Goal: Navigation & Orientation: Understand site structure

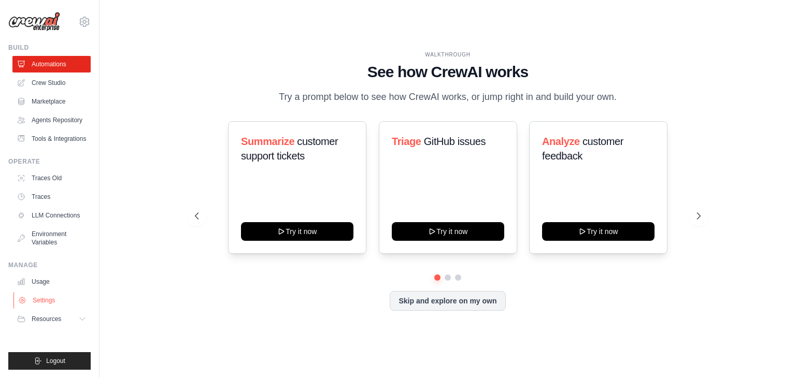
click at [40, 300] on link "Settings" at bounding box center [52, 300] width 78 height 17
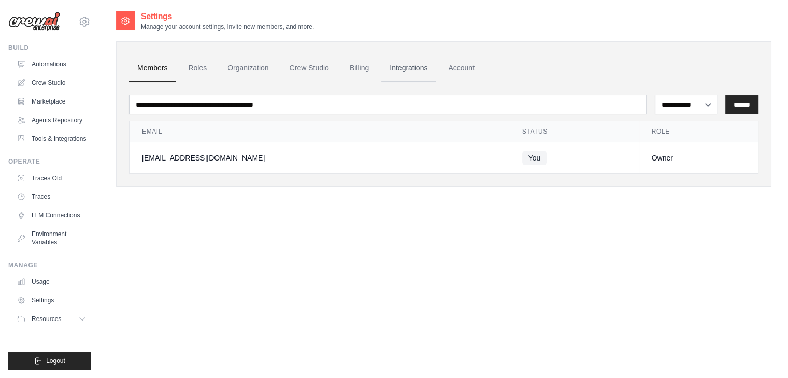
click at [393, 69] on link "Integrations" at bounding box center [408, 68] width 54 height 28
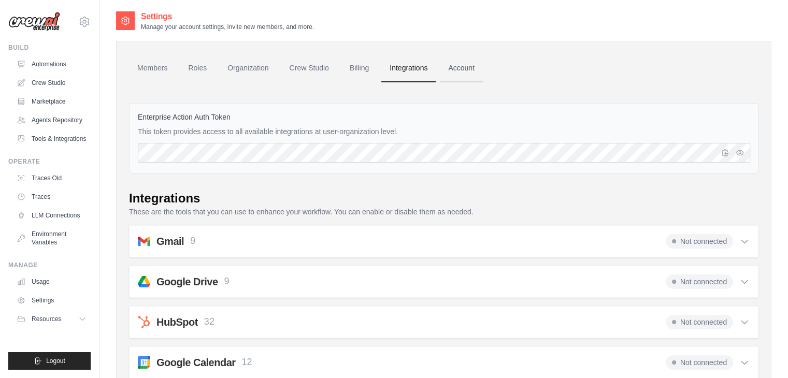
click at [458, 67] on link "Account" at bounding box center [461, 68] width 43 height 28
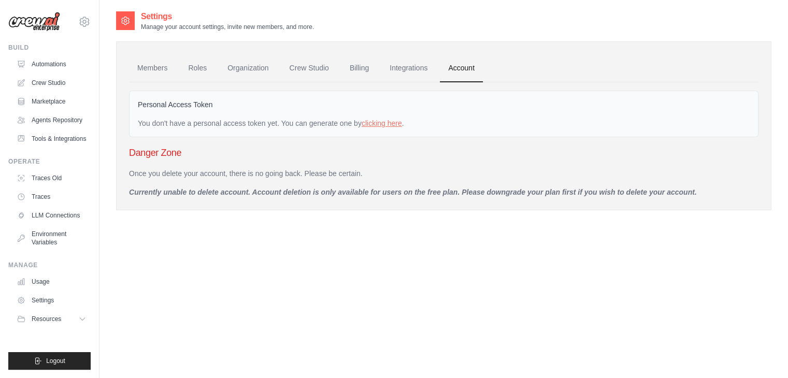
click at [340, 67] on ul "Members Roles Organization Crew Studio Billing Integrations Account" at bounding box center [444, 68] width 630 height 28
click at [300, 63] on link "Crew Studio" at bounding box center [309, 68] width 56 height 28
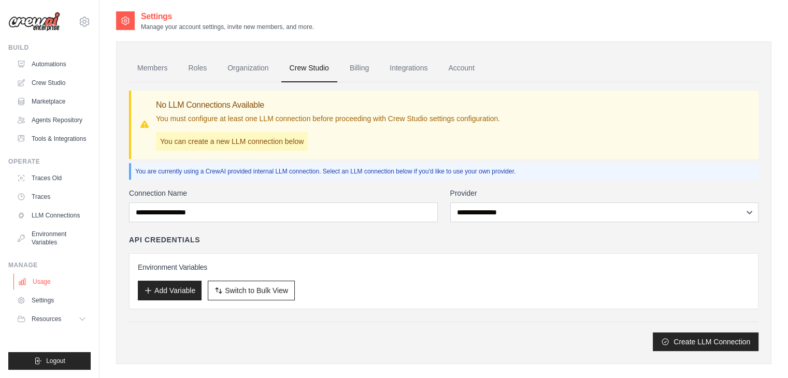
click at [49, 281] on link "Usage" at bounding box center [52, 282] width 78 height 17
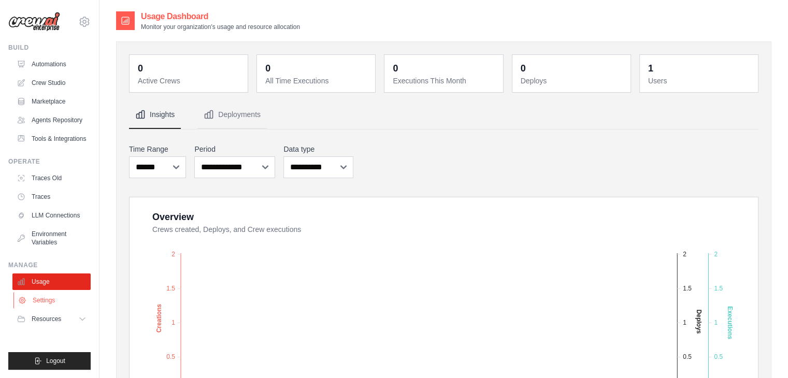
click at [48, 302] on link "Settings" at bounding box center [52, 300] width 78 height 17
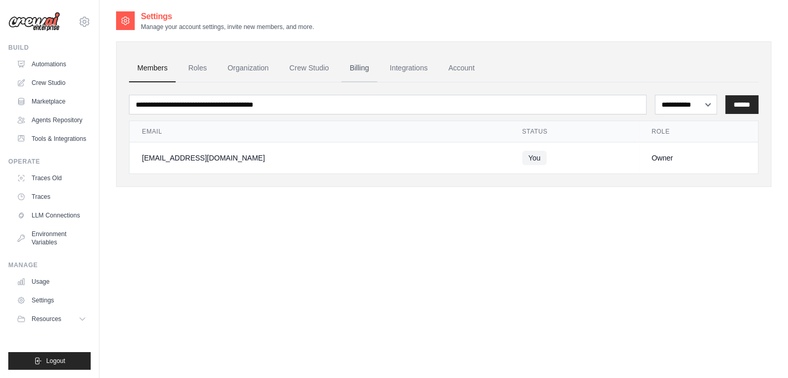
click at [352, 70] on link "Billing" at bounding box center [360, 68] width 36 height 28
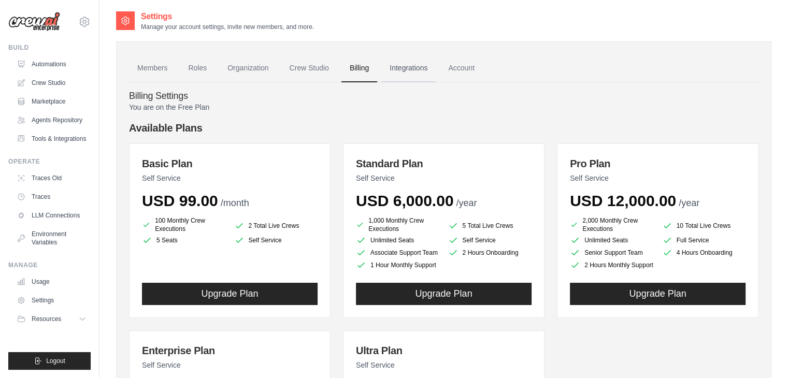
click at [416, 75] on link "Integrations" at bounding box center [408, 68] width 54 height 28
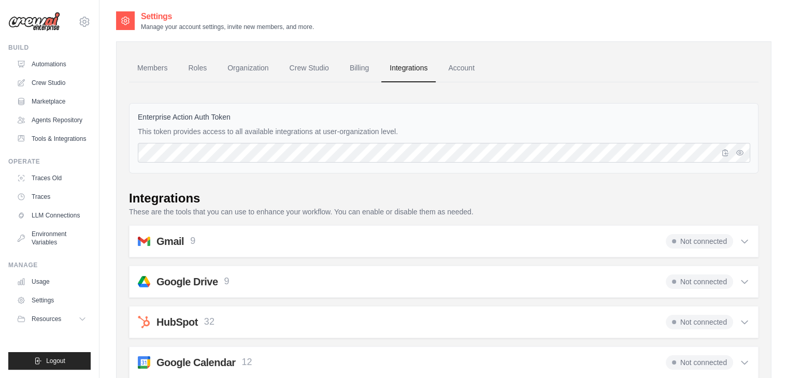
click at [446, 71] on link "Account" at bounding box center [461, 68] width 43 height 28
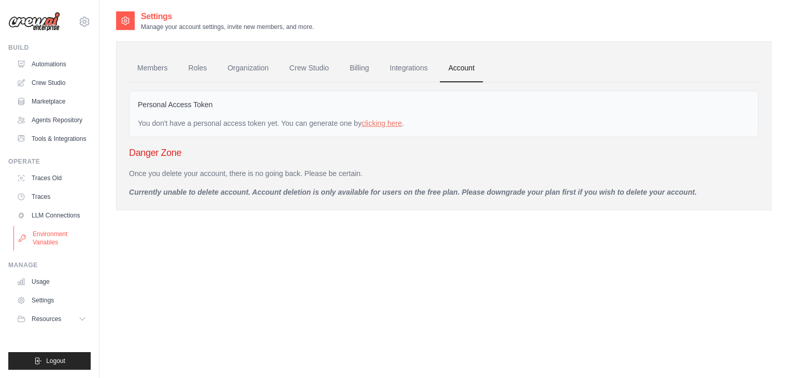
click at [53, 243] on link "Environment Variables" at bounding box center [52, 238] width 78 height 25
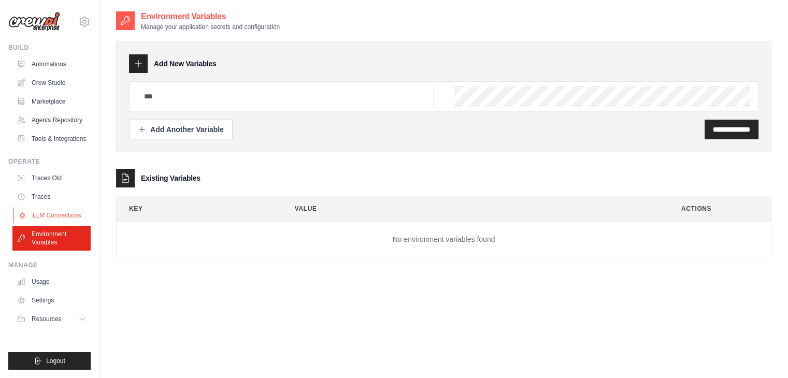
click at [66, 216] on link "LLM Connections" at bounding box center [52, 215] width 78 height 17
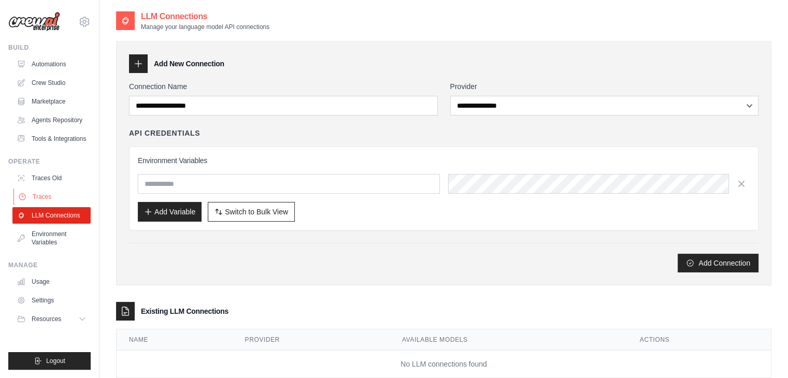
click at [38, 192] on link "Traces" at bounding box center [52, 197] width 78 height 17
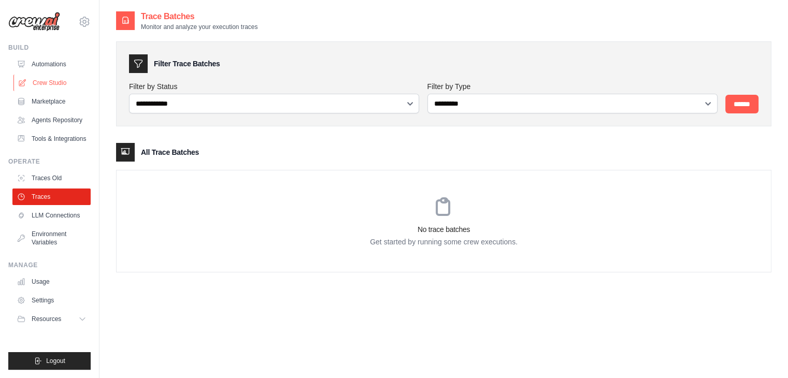
click at [52, 81] on link "Crew Studio" at bounding box center [52, 83] width 78 height 17
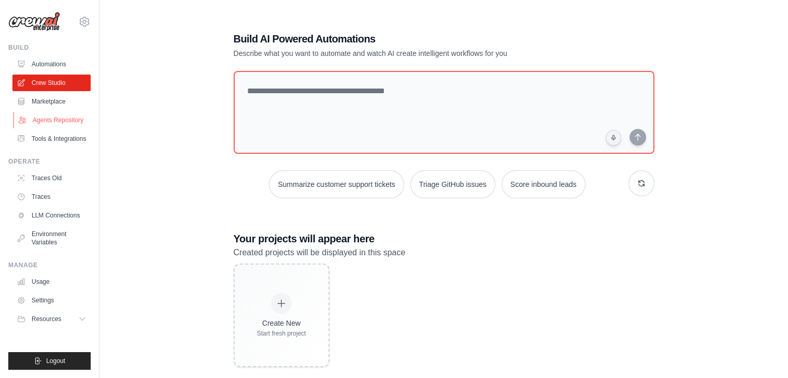
click at [47, 118] on link "Agents Repository" at bounding box center [52, 120] width 78 height 17
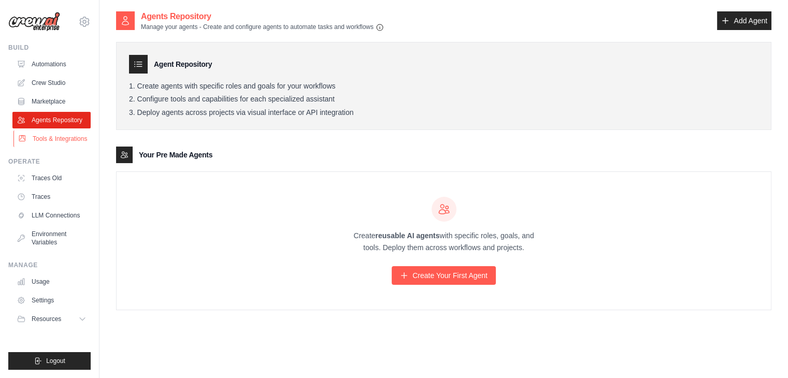
click at [61, 131] on link "Tools & Integrations" at bounding box center [52, 139] width 78 height 17
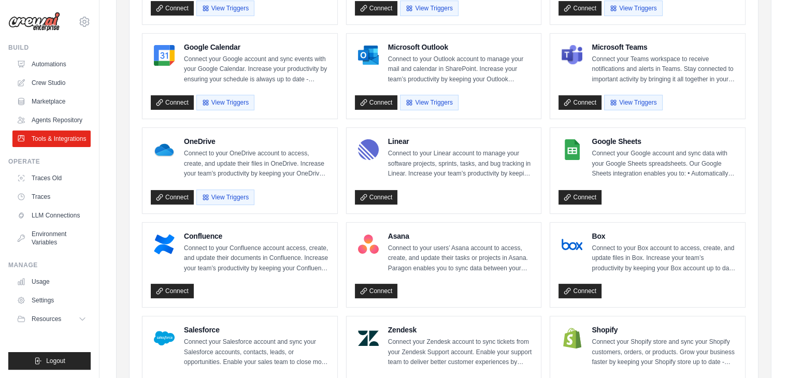
scroll to position [201, 0]
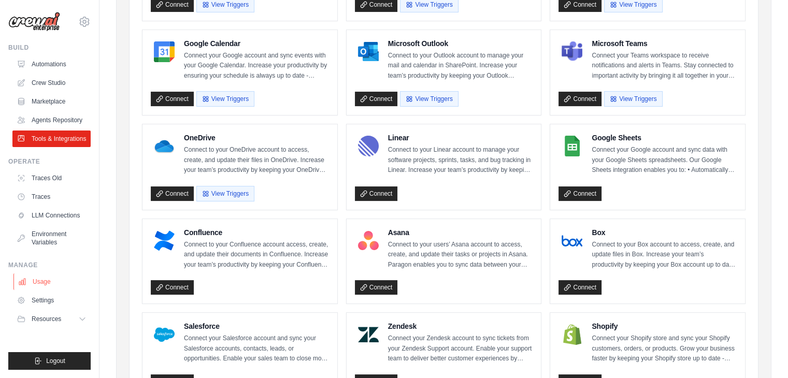
click at [50, 276] on link "Usage" at bounding box center [52, 282] width 78 height 17
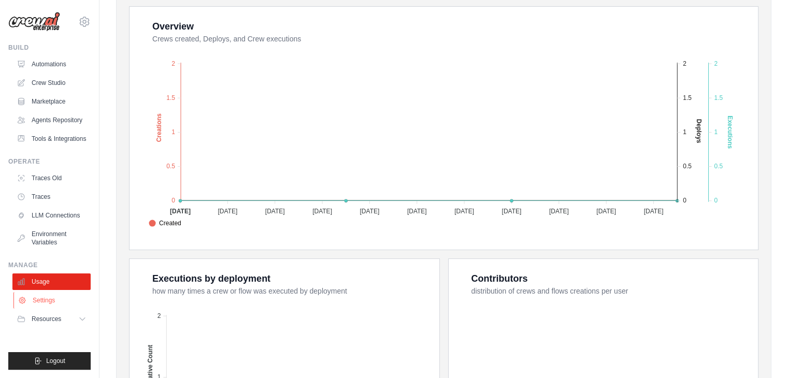
scroll to position [192, 0]
click at [39, 304] on link "Settings" at bounding box center [52, 300] width 78 height 17
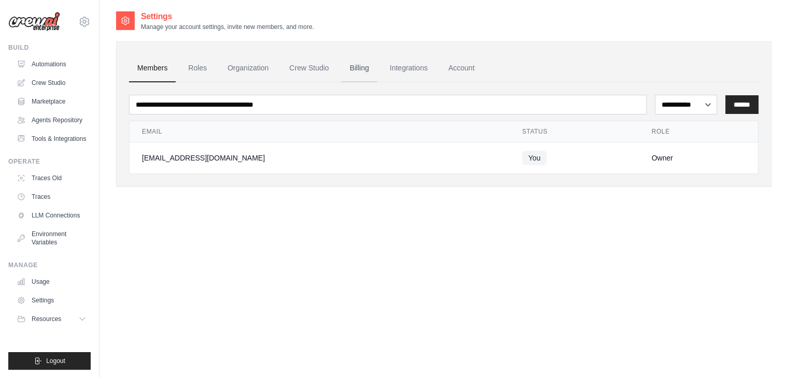
click at [349, 67] on link "Billing" at bounding box center [360, 68] width 36 height 28
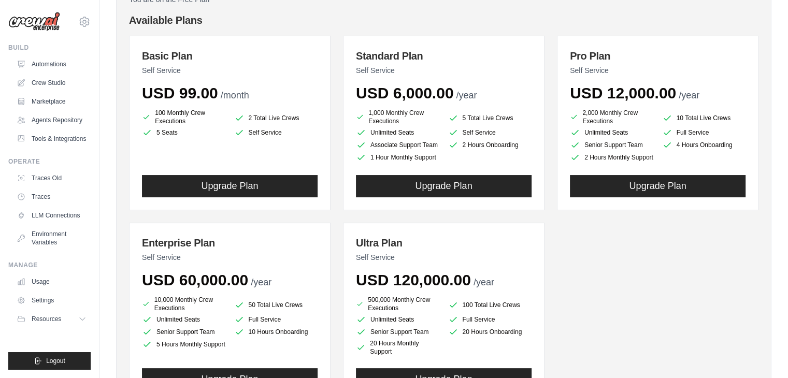
scroll to position [108, 0]
